Goal: Information Seeking & Learning: Learn about a topic

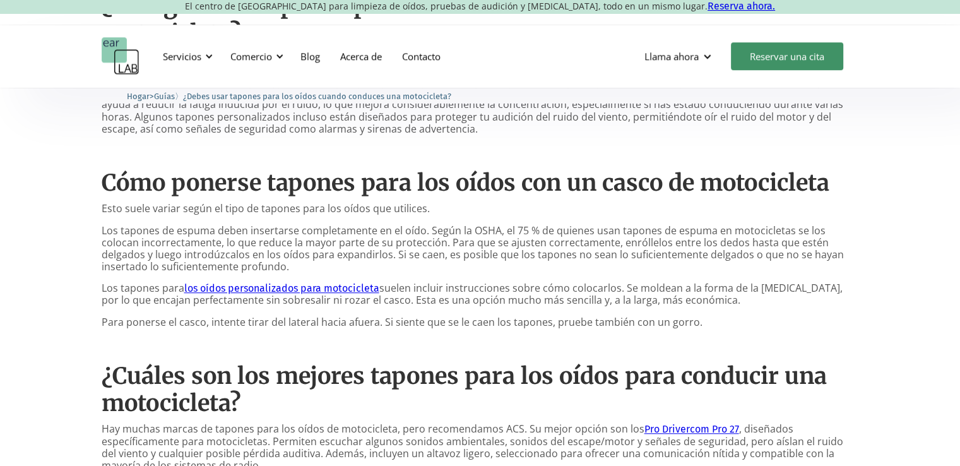
scroll to position [1073, 0]
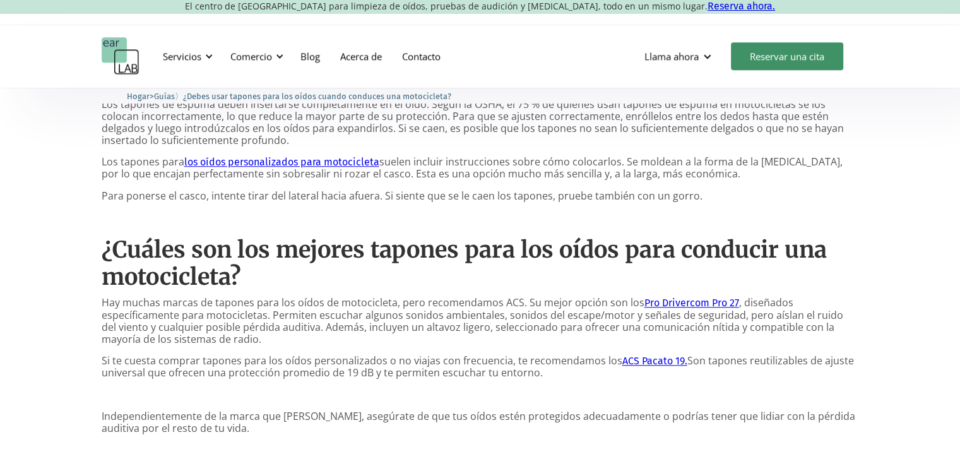
click at [691, 297] on font "Pro Drivercom Pro 27" at bounding box center [691, 303] width 95 height 12
click at [642, 355] on font "ACS Pacato 19." at bounding box center [654, 361] width 65 height 12
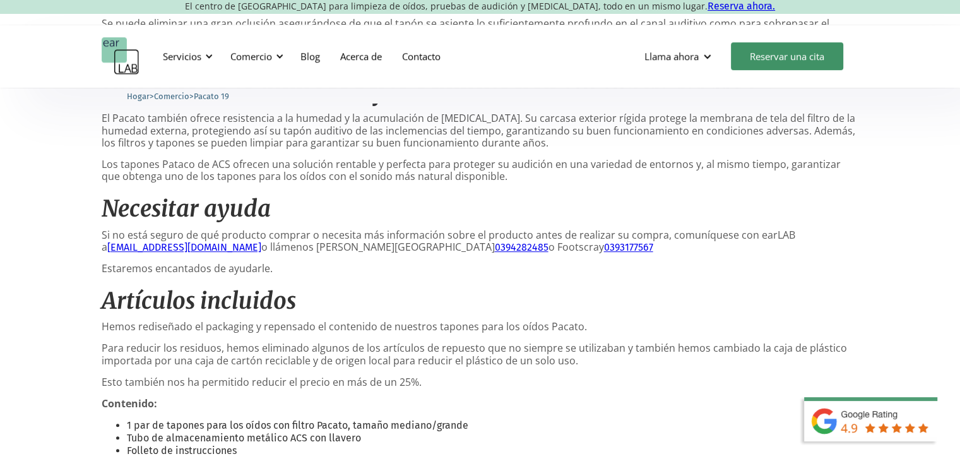
scroll to position [694, 0]
